Goal: Obtain resource: Download file/media

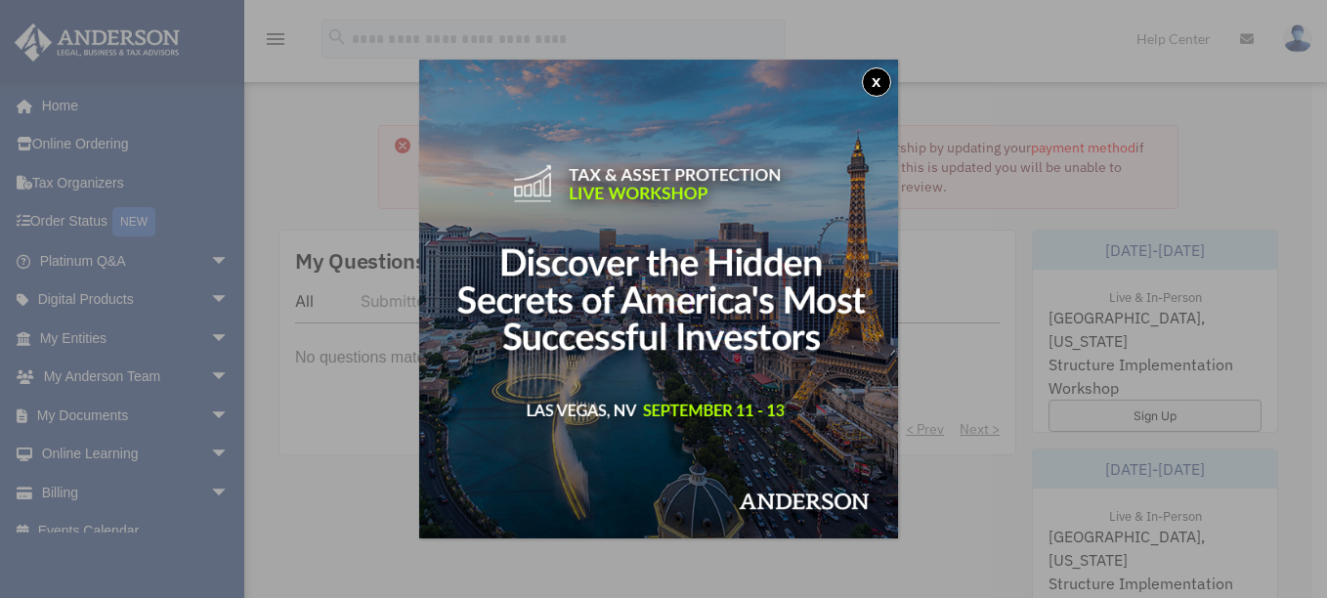
click at [880, 85] on button "x" at bounding box center [876, 81] width 29 height 29
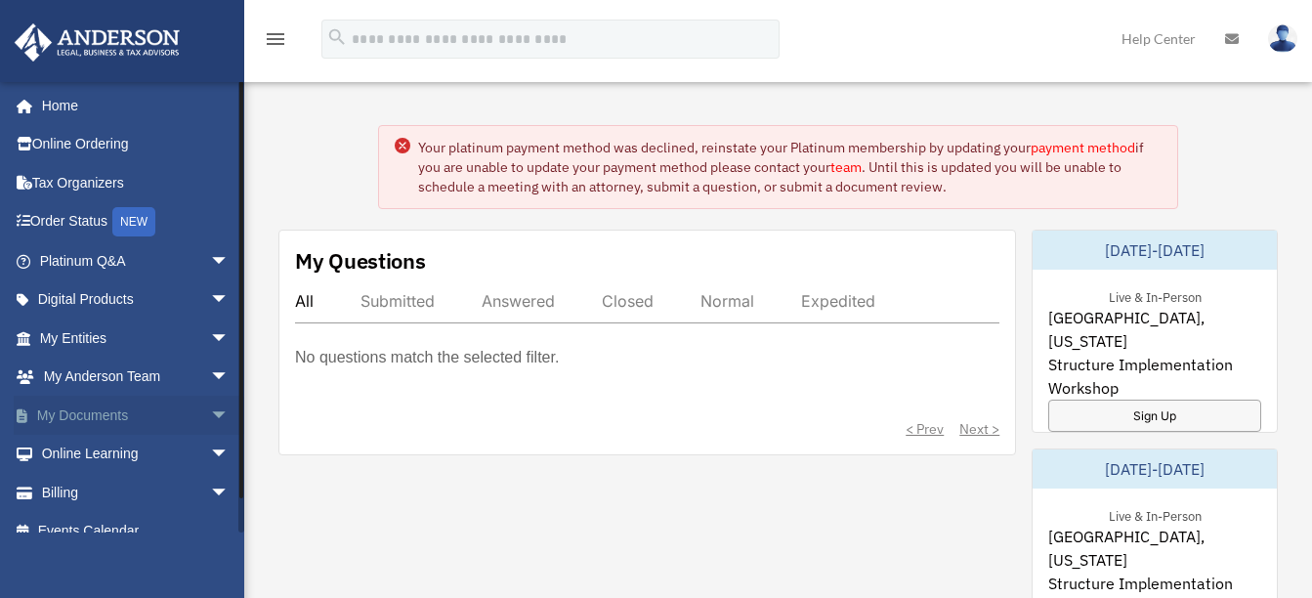
click at [131, 414] on link "My Documents arrow_drop_down" at bounding box center [136, 415] width 245 height 39
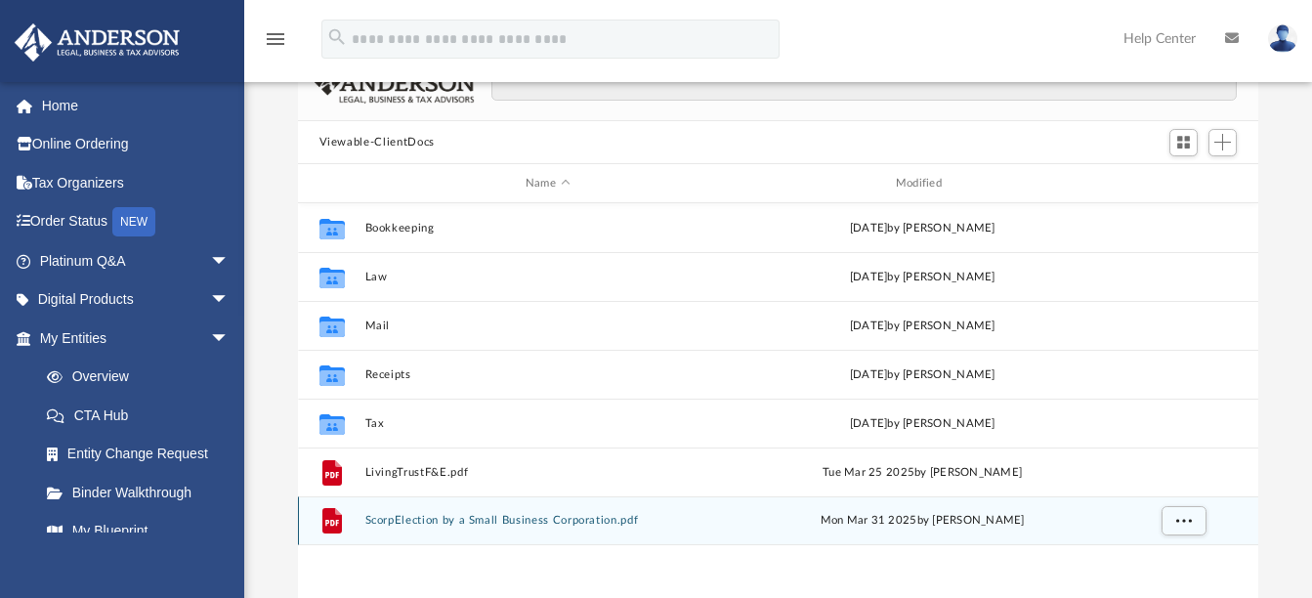
scroll to position [98, 0]
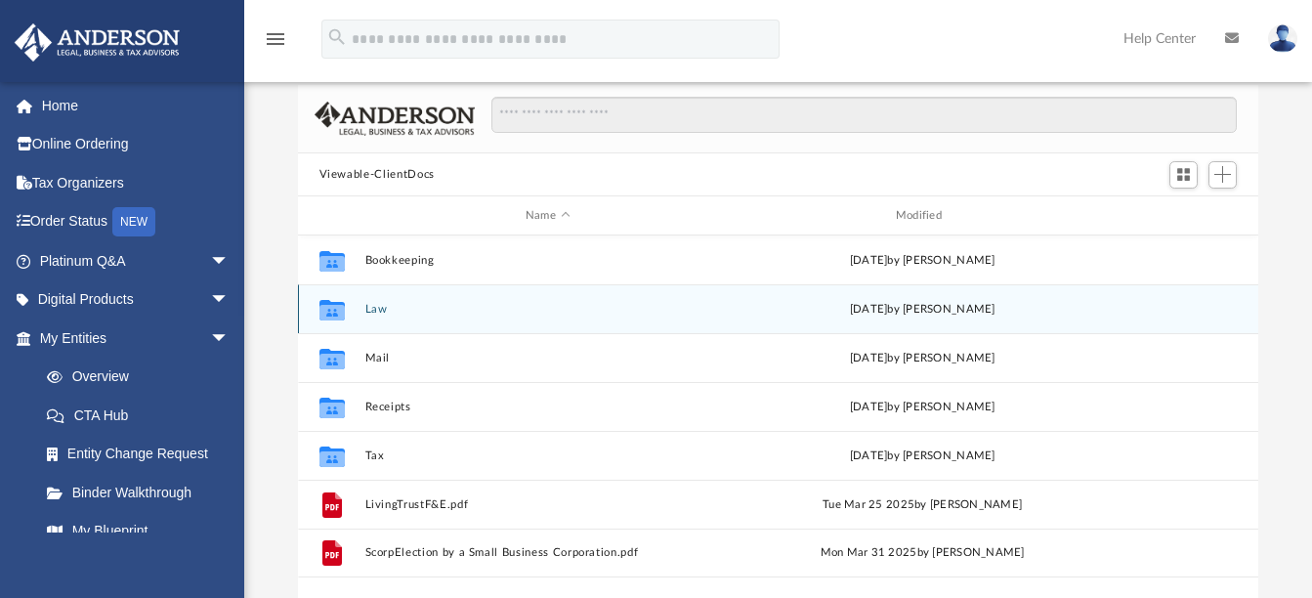
click at [545, 308] on button "Law" at bounding box center [547, 309] width 366 height 13
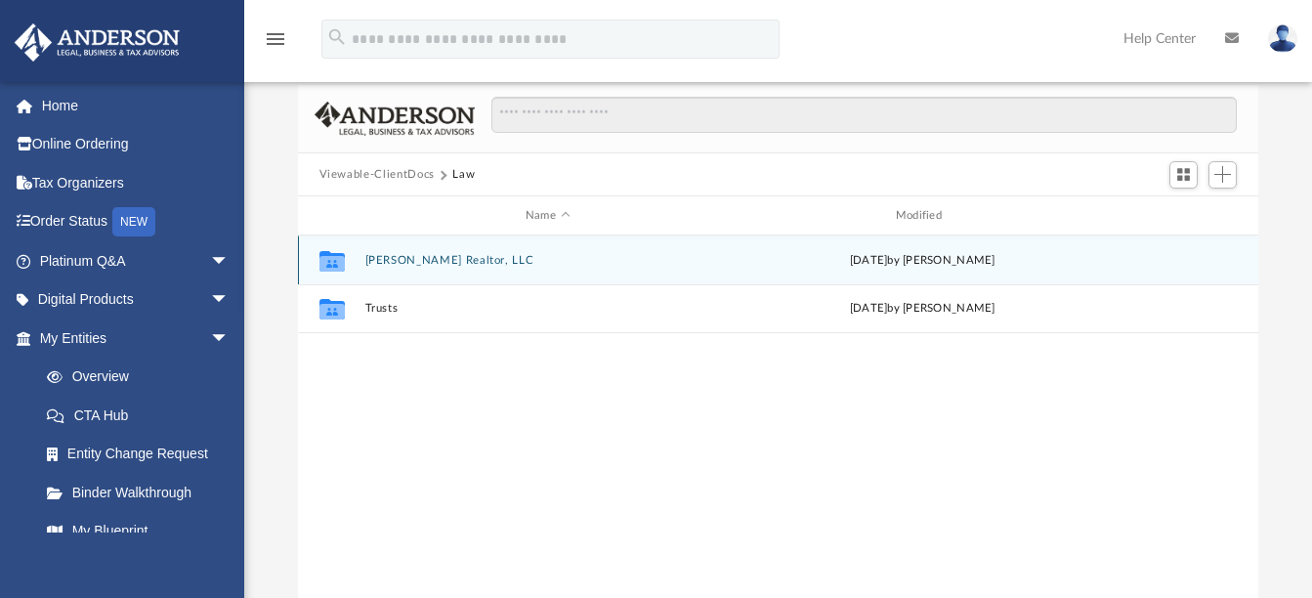
click at [493, 261] on button "[PERSON_NAME] Realtor, LLC" at bounding box center [547, 260] width 366 height 13
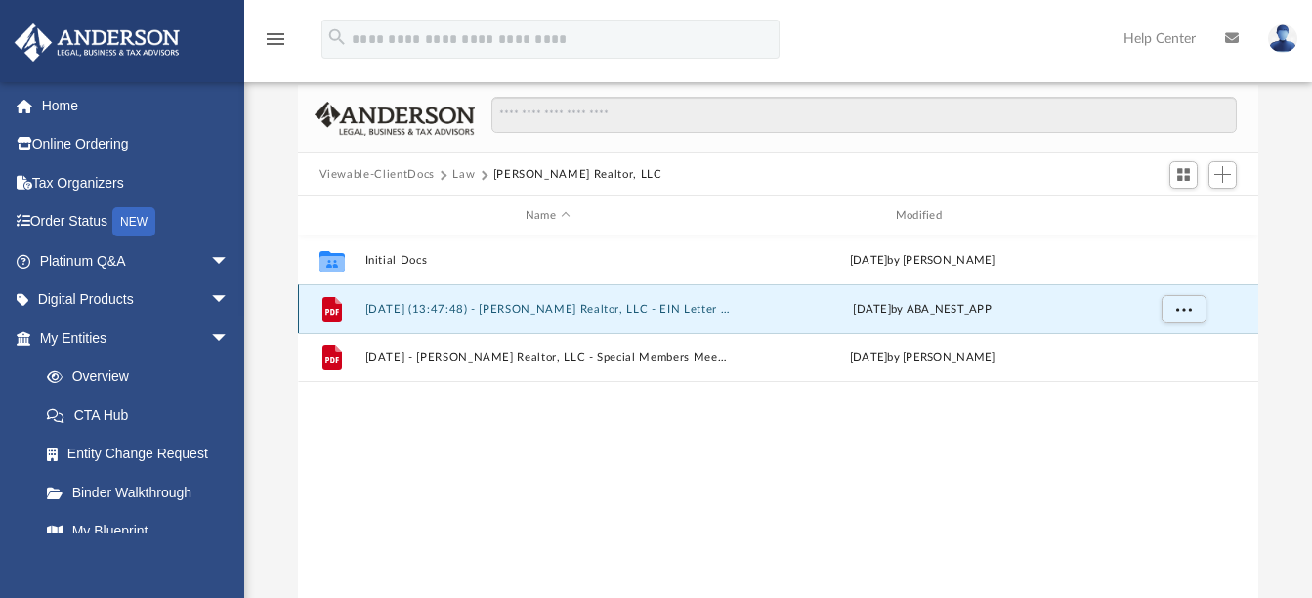
click at [568, 312] on button "[DATE] (13:47:48) - [PERSON_NAME] Realtor, LLC - EIN Letter from IRS.pdf" at bounding box center [547, 309] width 366 height 13
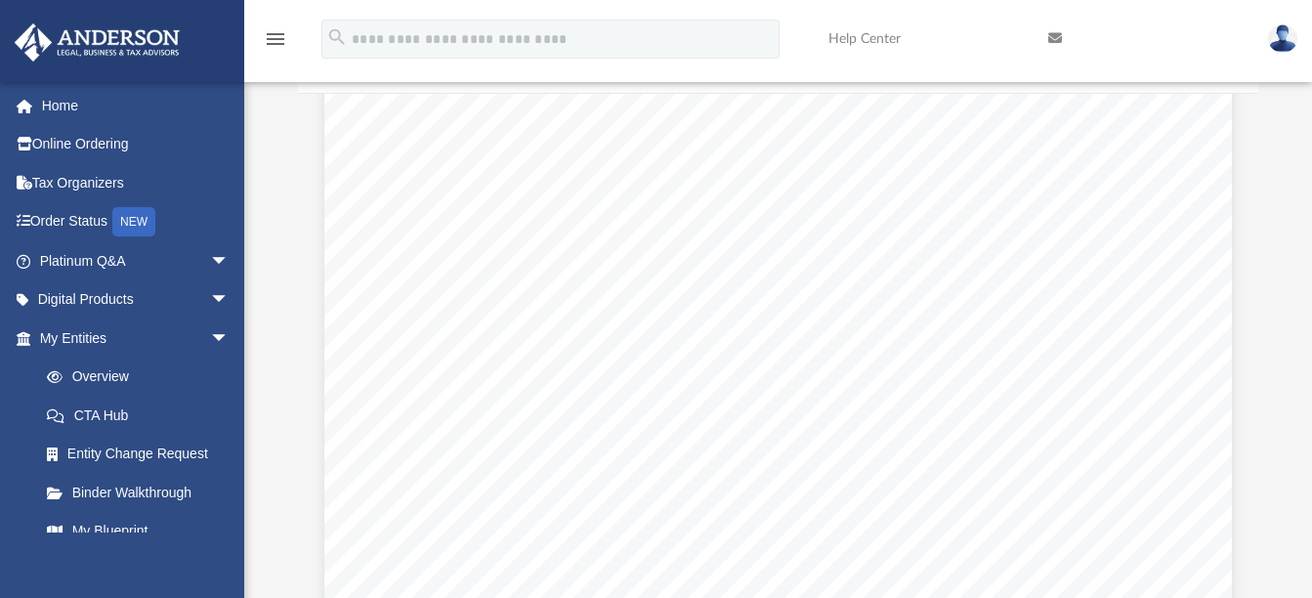
scroll to position [293, 0]
